Goal: Find specific page/section: Find specific page/section

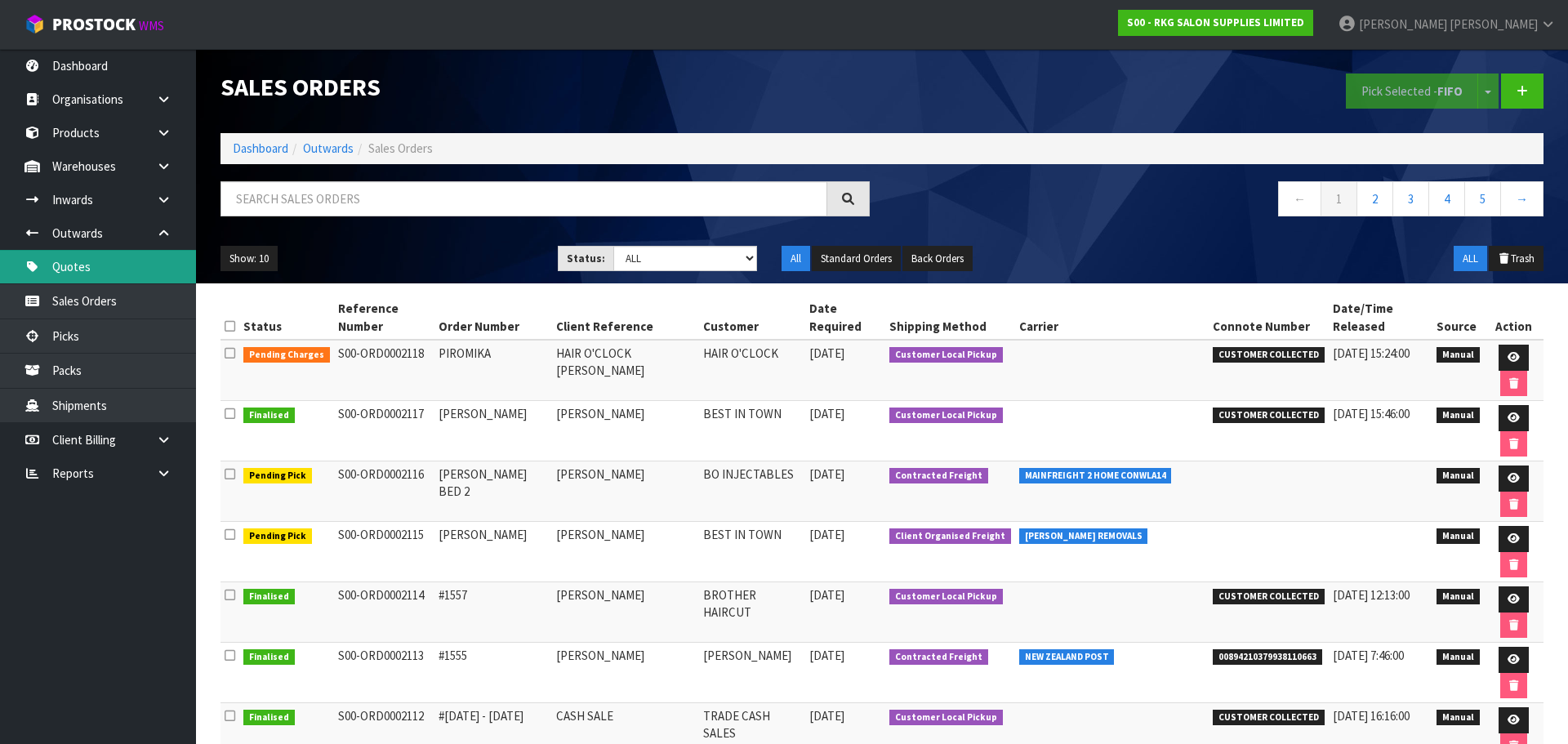
click at [87, 260] on link "Quotes" at bounding box center [98, 266] width 196 height 33
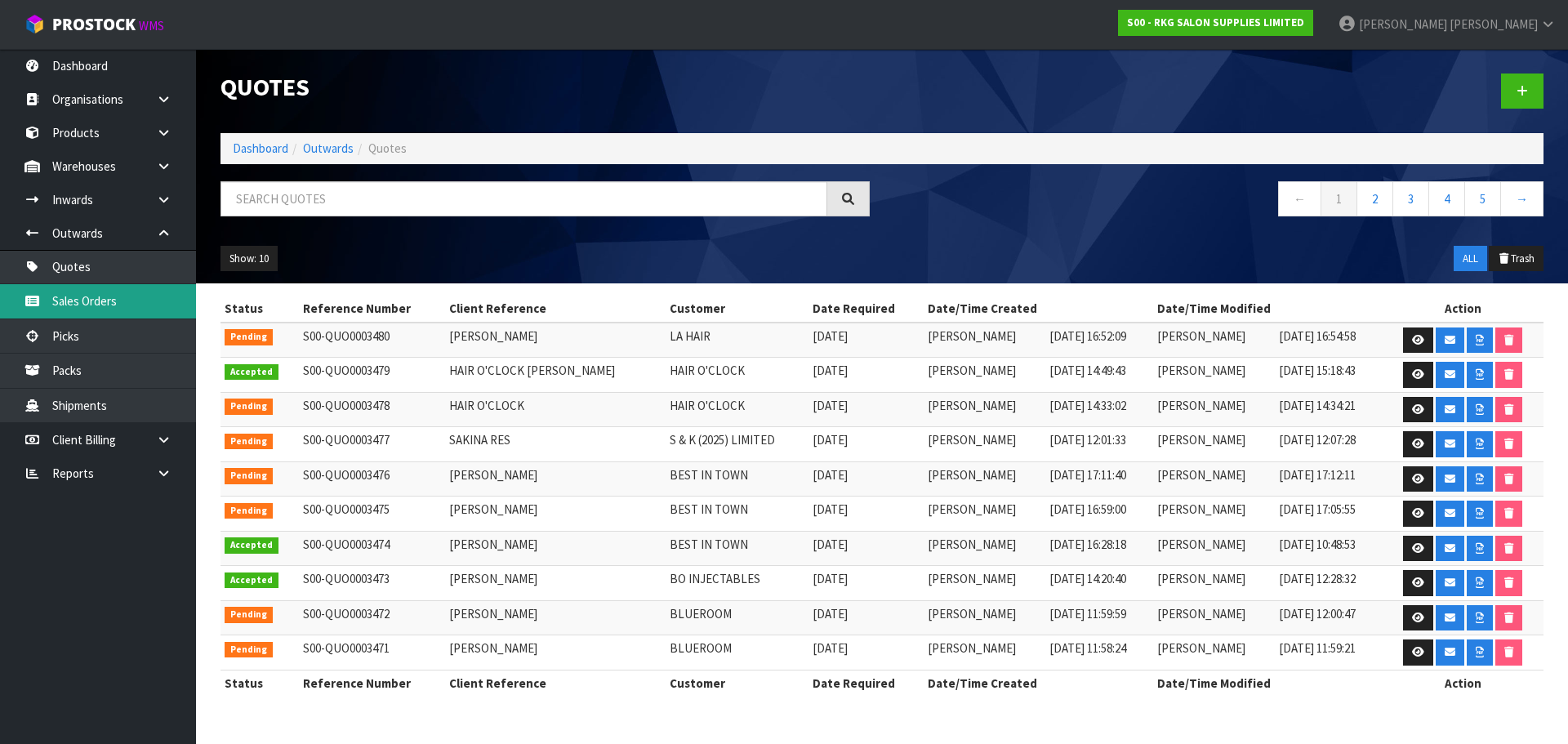
click at [84, 299] on link "Sales Orders" at bounding box center [98, 301] width 196 height 33
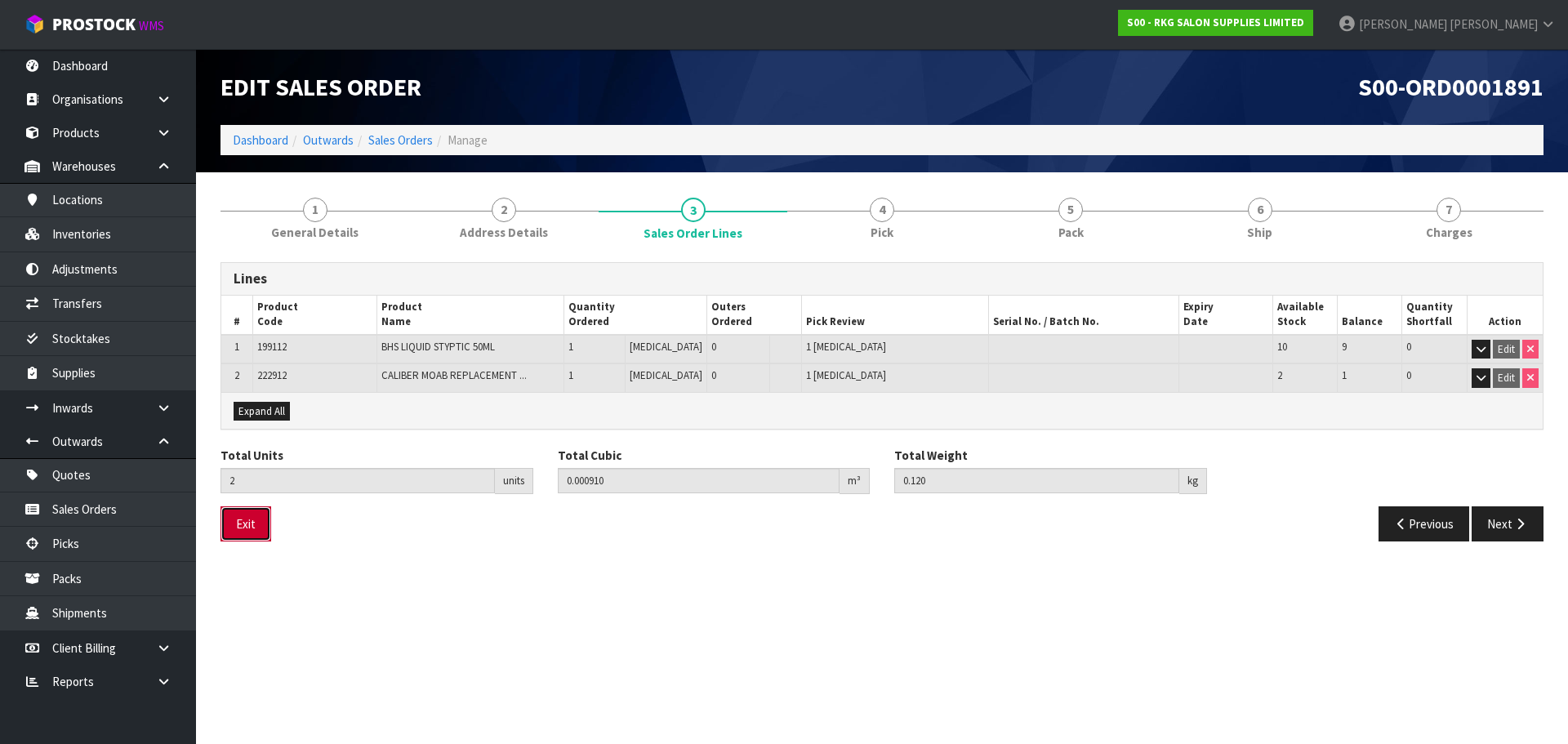
click at [231, 522] on button "Exit" at bounding box center [246, 524] width 51 height 35
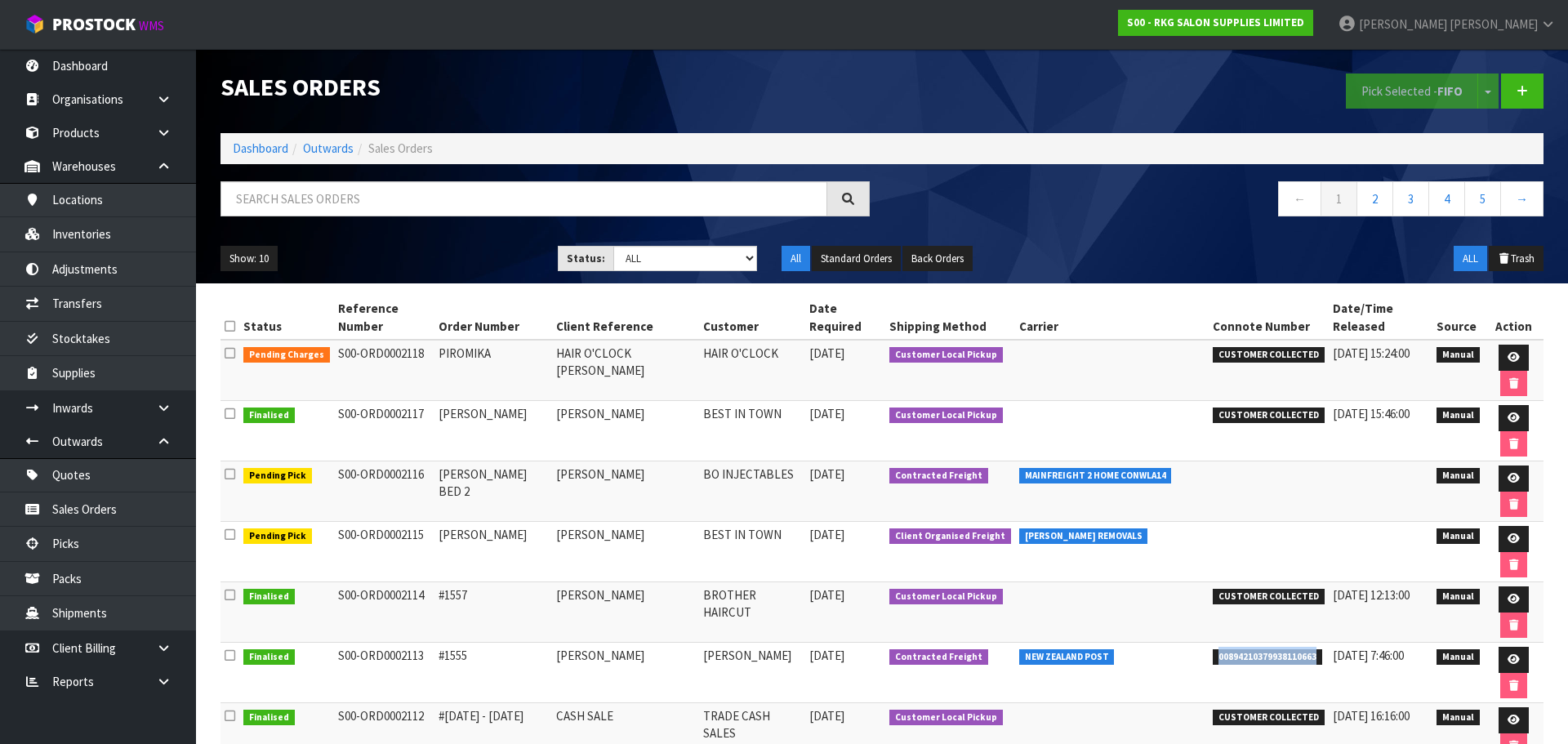
drag, startPoint x: 1293, startPoint y: 512, endPoint x: 1193, endPoint y: 508, distance: 100.1
click at [1213, 649] on span "00894210379938110663" at bounding box center [1268, 657] width 110 height 17
copy span "00894210379938110663"
